Goal: Communication & Community: Ask a question

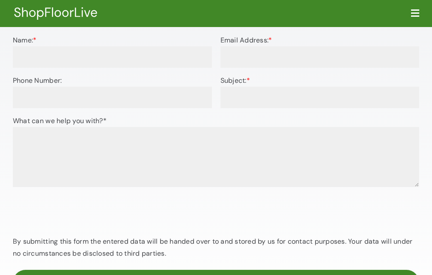
scroll to position [86, 0]
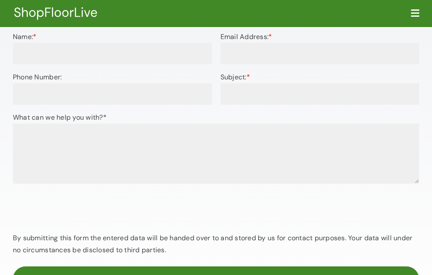
click at [26, 60] on input "Name: *" at bounding box center [112, 53] width 199 height 21
type input "[PERSON_NAME]"
type input "[PERSON_NAME][EMAIL_ADDRESS][PERSON_NAME][DOMAIN_NAME]"
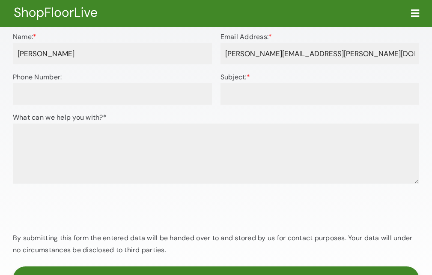
type input "9099394090"
click at [241, 102] on input "Subject: *" at bounding box center [320, 93] width 199 height 21
paste input "Contact list of The [GEOGRAPHIC_DATA] manufacturing 2025"
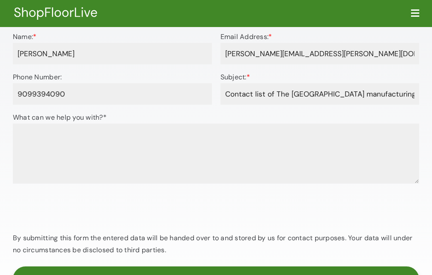
type input "Contact list of The [GEOGRAPHIC_DATA] manufacturing 2025"
click at [98, 161] on textarea "What can we help you with?*" at bounding box center [216, 153] width 407 height 60
paste textarea "Hi, Are you interested in acquiring the attendees list of a The Northern Irelan…"
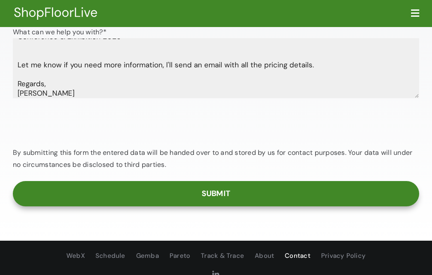
scroll to position [171, 0]
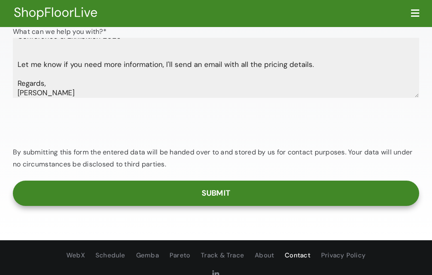
type textarea "Hi, Are you interested in acquiring the attendees list of a The Northern Irelan…"
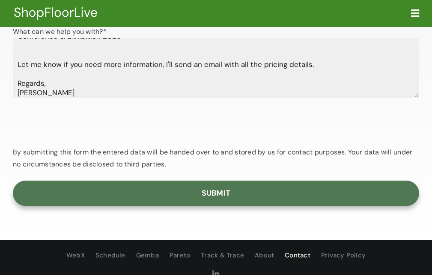
click at [226, 202] on input "Submit" at bounding box center [216, 192] width 407 height 25
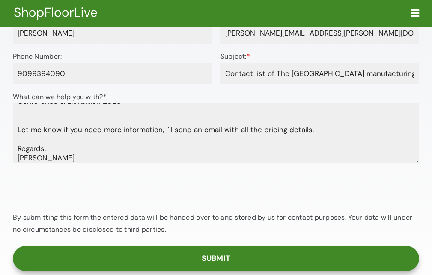
scroll to position [129, 0]
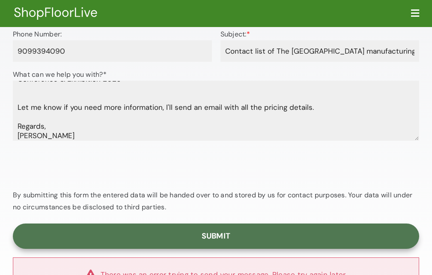
click at [213, 248] on input "Submit" at bounding box center [216, 235] width 407 height 25
